Goal: Find specific page/section: Find specific page/section

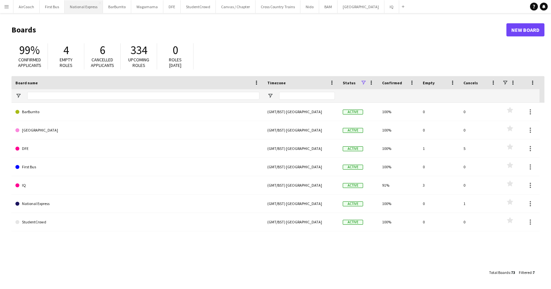
click at [75, 6] on button "National Express Close" at bounding box center [84, 6] width 38 height 13
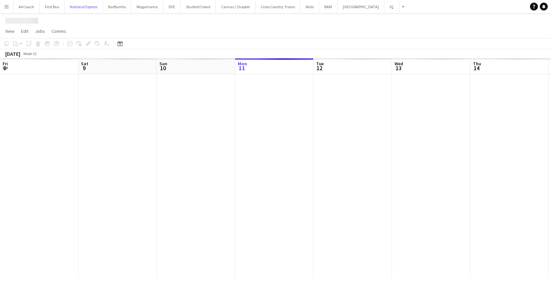
scroll to position [0, 157]
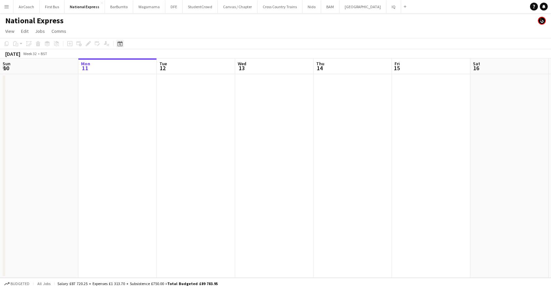
click at [118, 45] on icon "Date picker" at bounding box center [119, 43] width 5 height 5
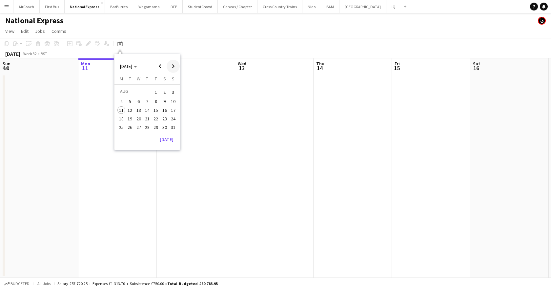
click at [172, 66] on span "Next month" at bounding box center [172, 66] width 13 height 13
click at [138, 129] on button "24" at bounding box center [138, 125] width 9 height 9
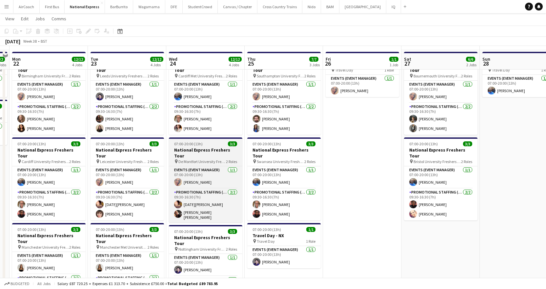
scroll to position [0, 0]
